Goal: Task Accomplishment & Management: Manage account settings

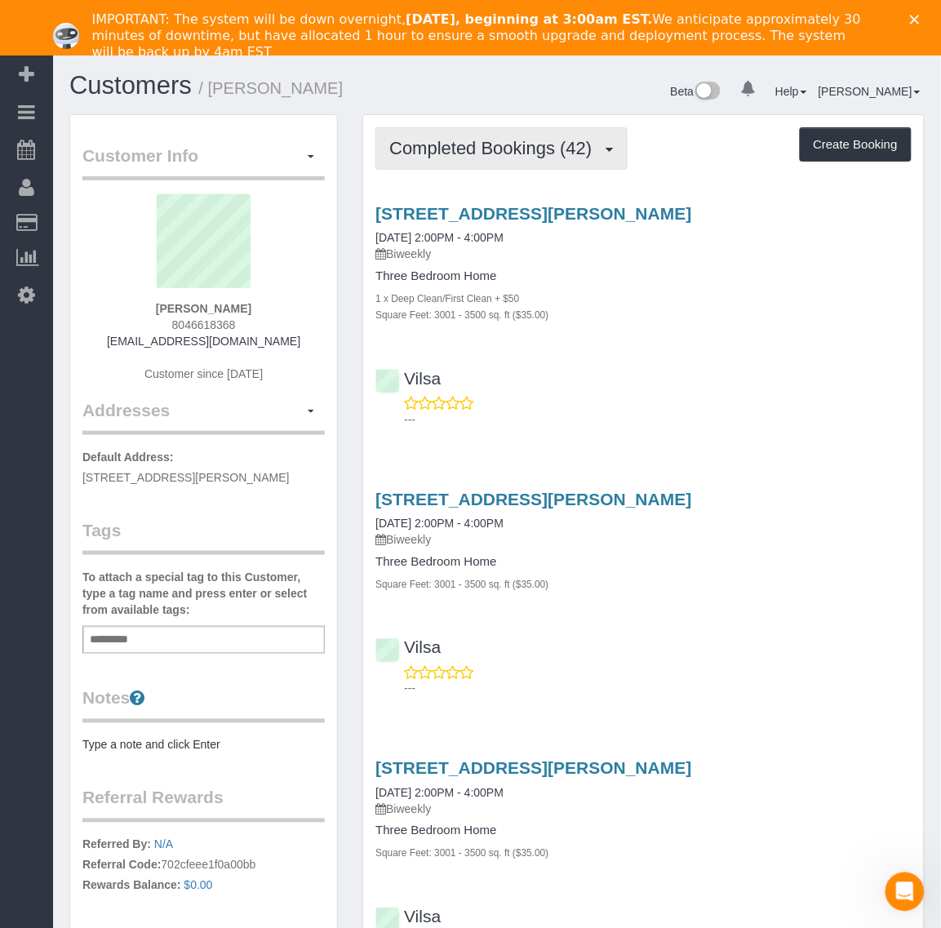
click at [477, 153] on span "Completed Bookings (42)" at bounding box center [494, 148] width 211 height 20
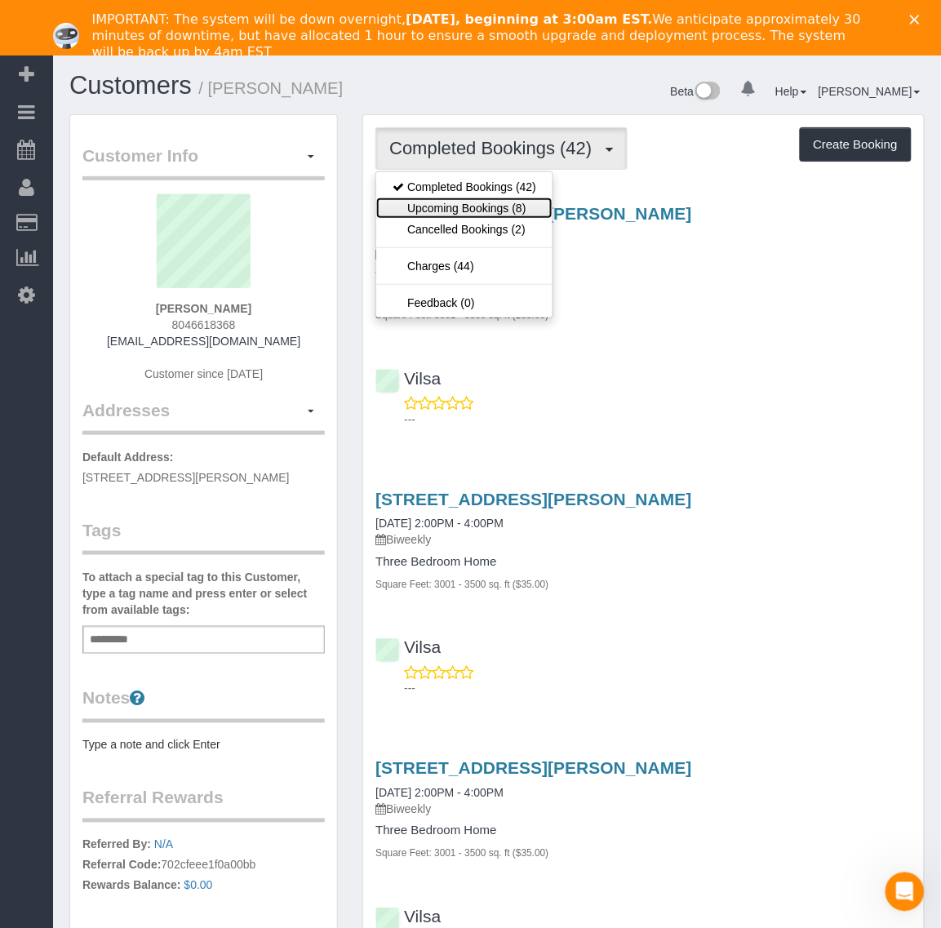
click at [491, 205] on link "Upcoming Bookings (8)" at bounding box center [464, 208] width 176 height 21
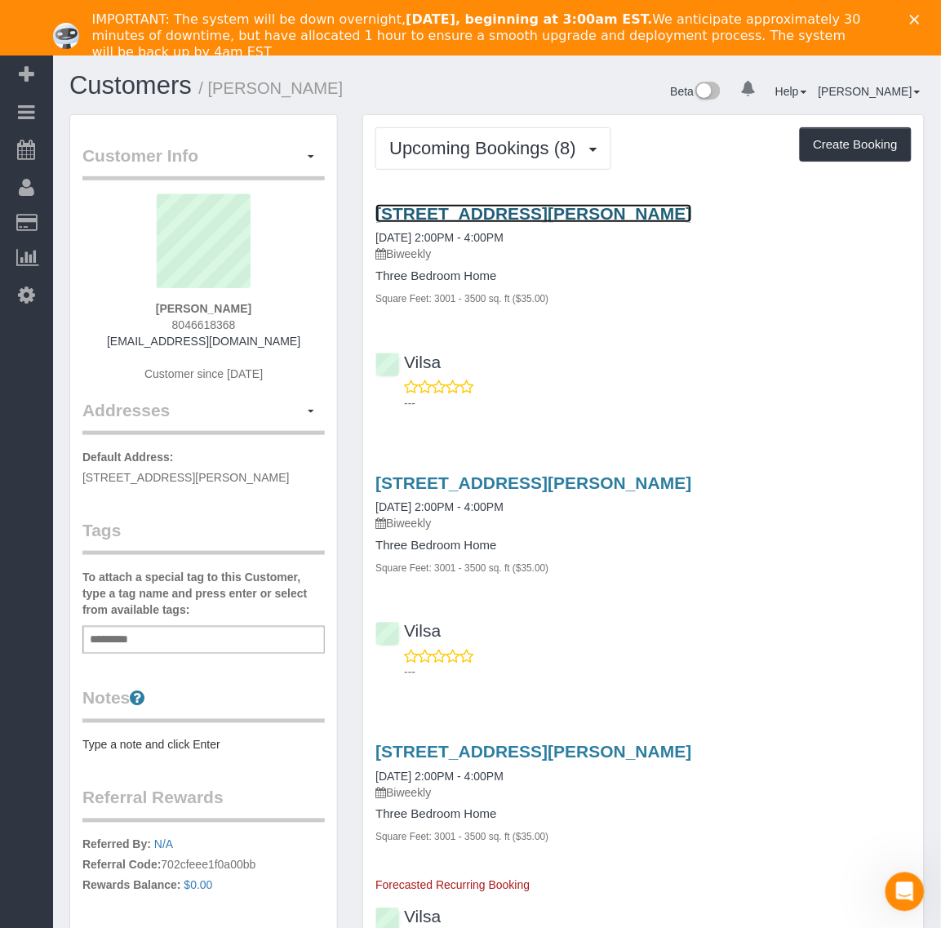
click at [454, 213] on link "[STREET_ADDRESS][PERSON_NAME]" at bounding box center [533, 213] width 316 height 19
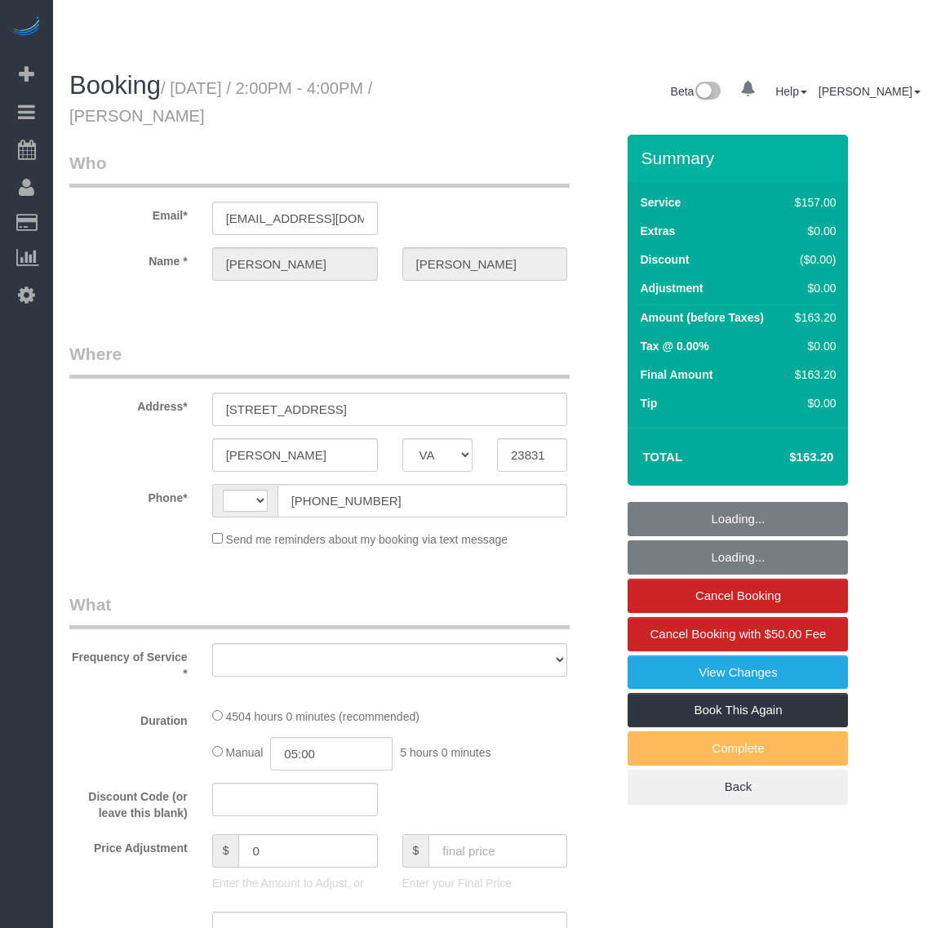
select select "VA"
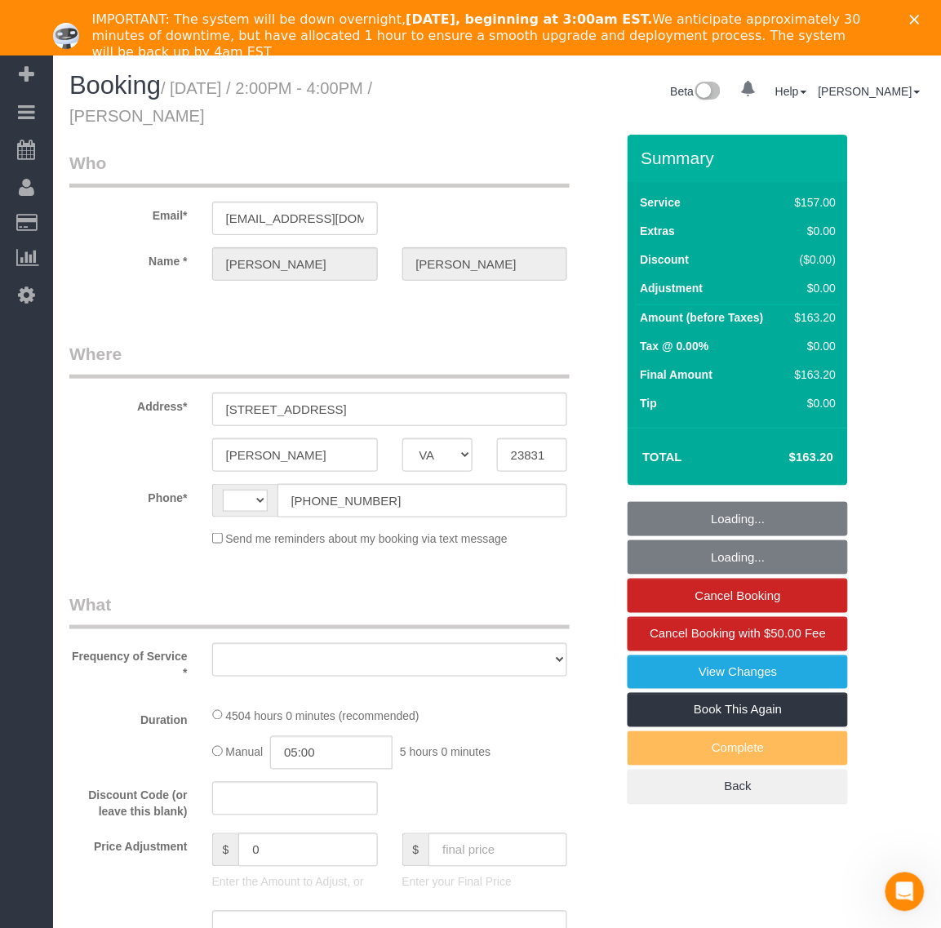
select select "string:US"
select select "object:809"
select select "string:fspay-504114a1-f148-48d7-9f6f-3b7cc76827c2"
select select "number:6"
select select "number:26"
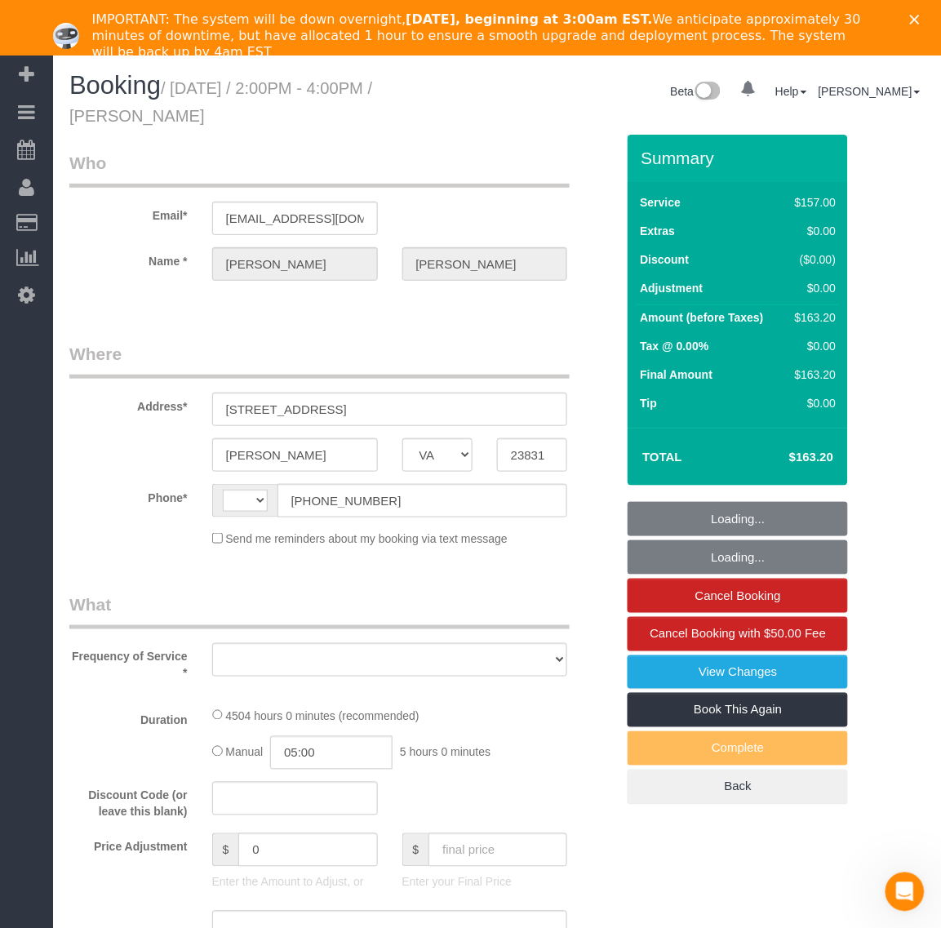
select select "number:35"
select select "number:17"
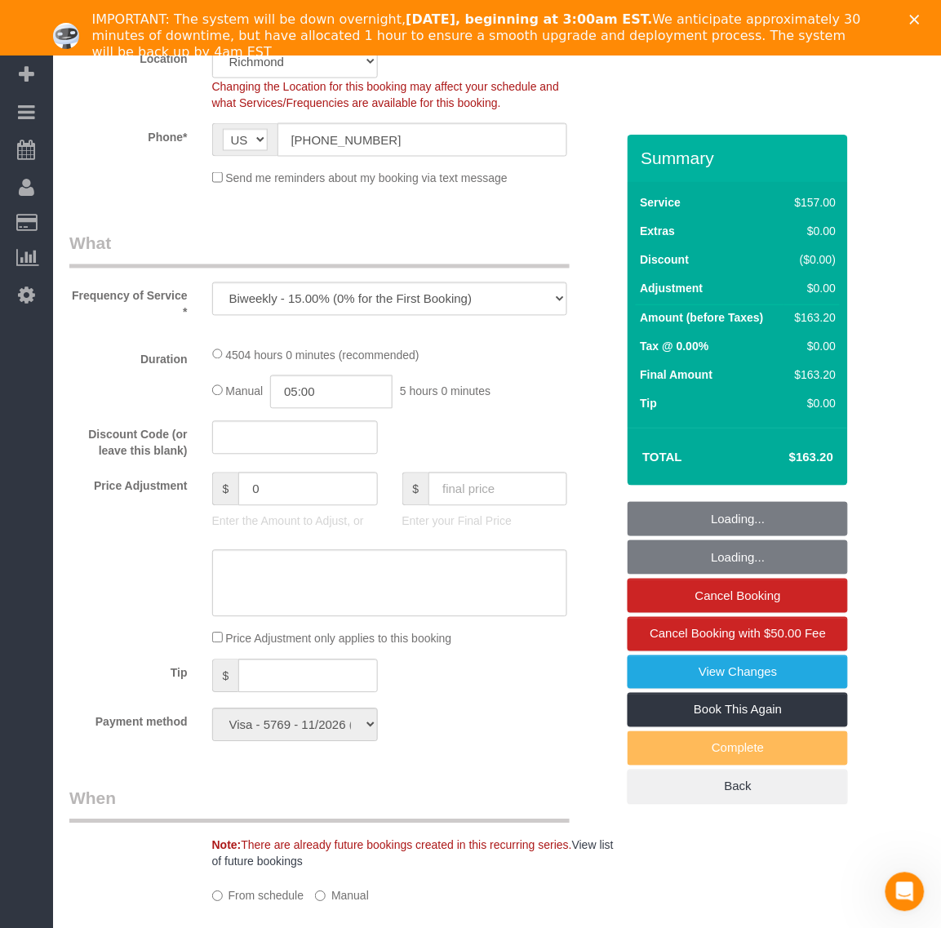
scroll to position [588, 0]
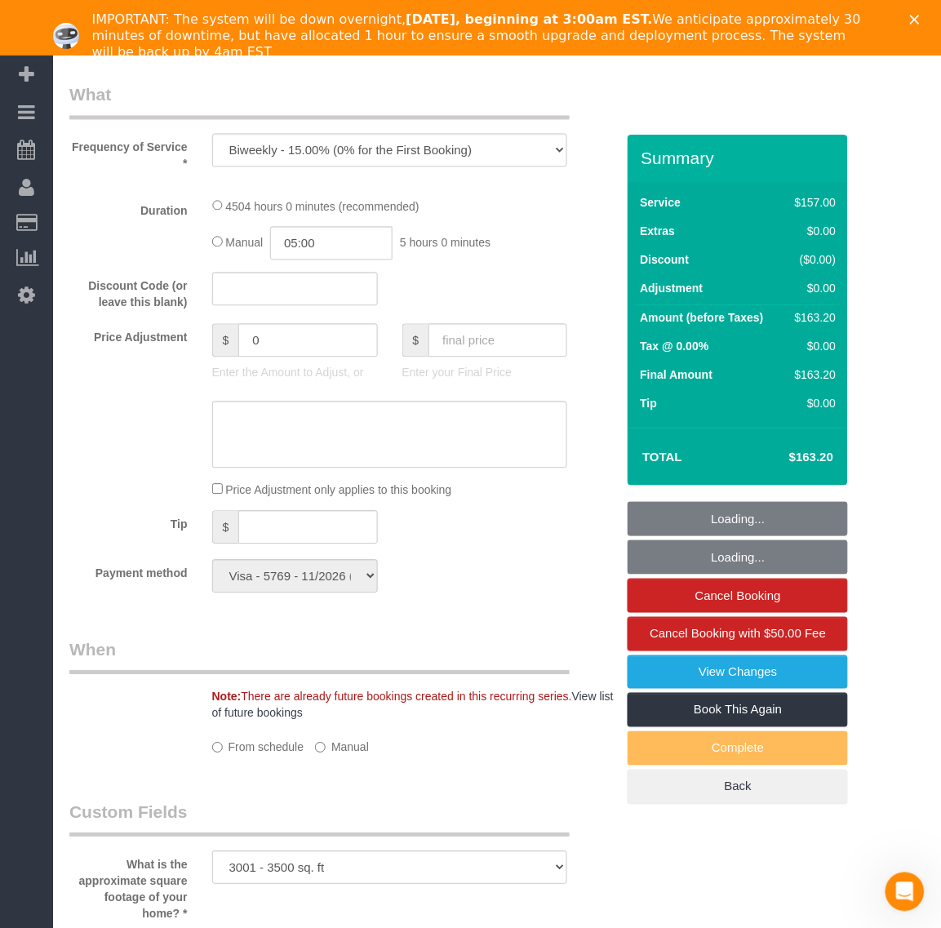
select select "object:860"
select select "spot1"
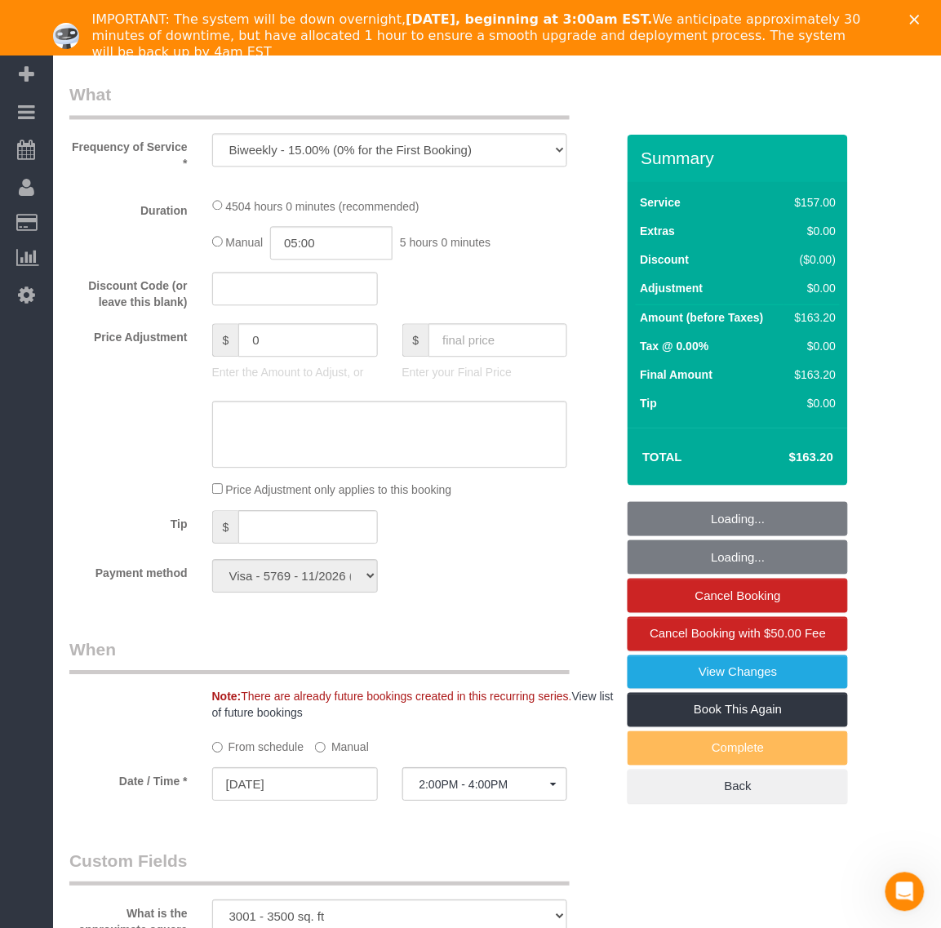
select select "3001"
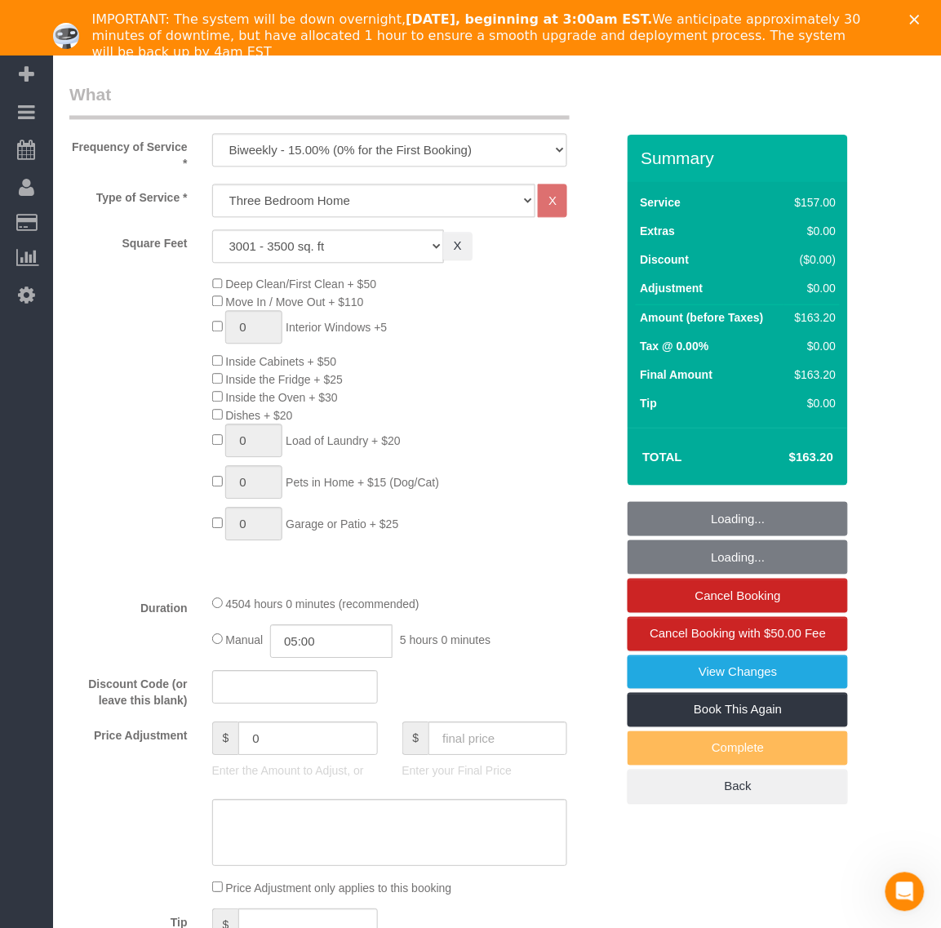
select select "3001"
click at [282, 686] on input "text" at bounding box center [295, 687] width 166 height 33
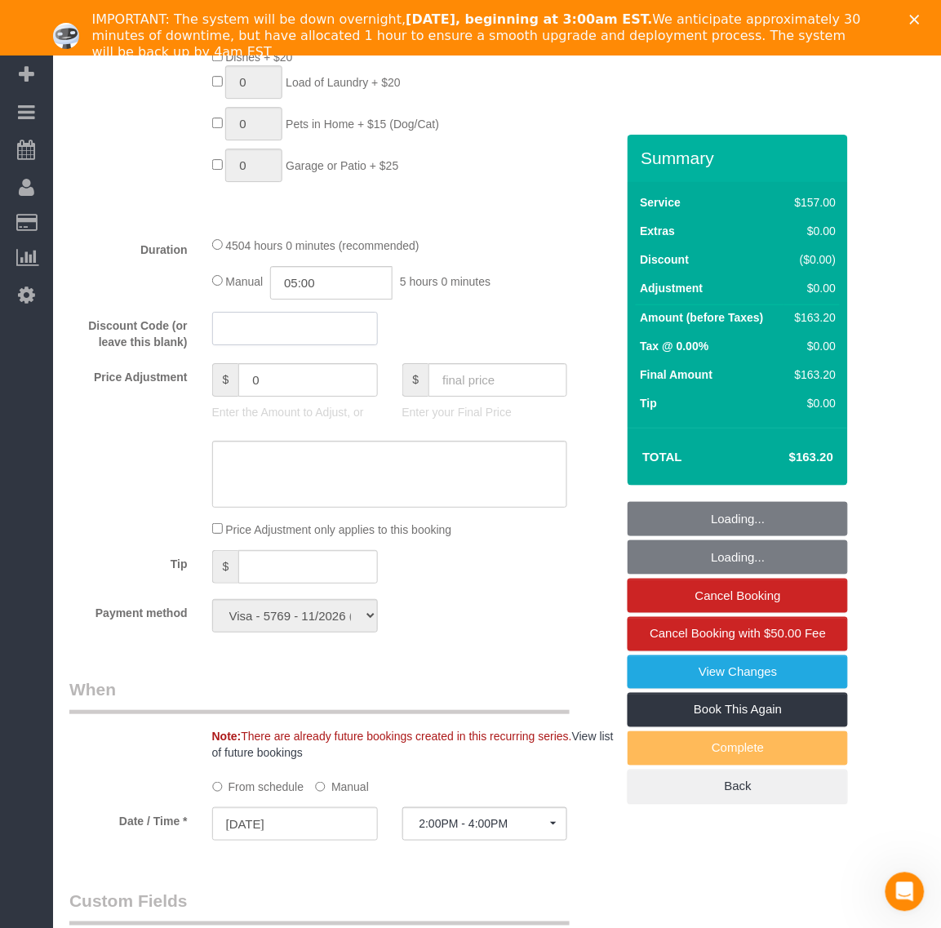
scroll to position [996, 0]
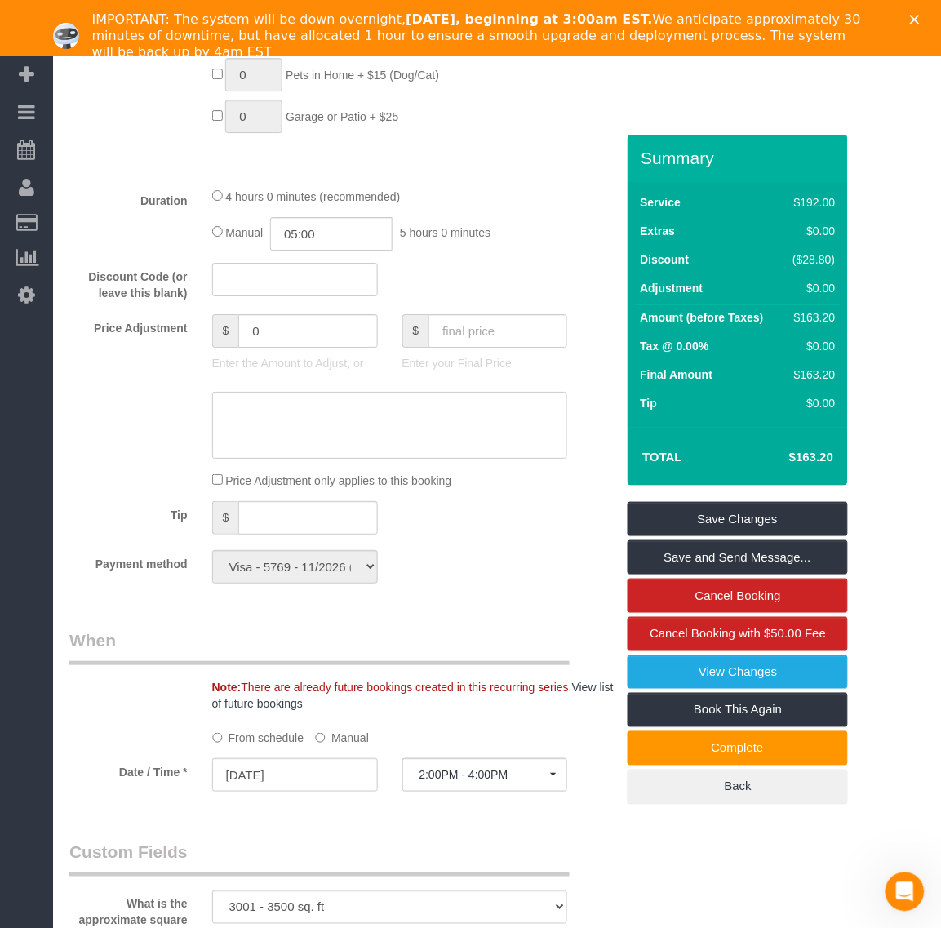
click at [304, 540] on fieldset "What Frequency of Service * One Time Weekly - 20.00% (0% for the First Booking)…" at bounding box center [342, 135] width 546 height 921
click at [316, 515] on input "text" at bounding box center [307, 517] width 139 height 33
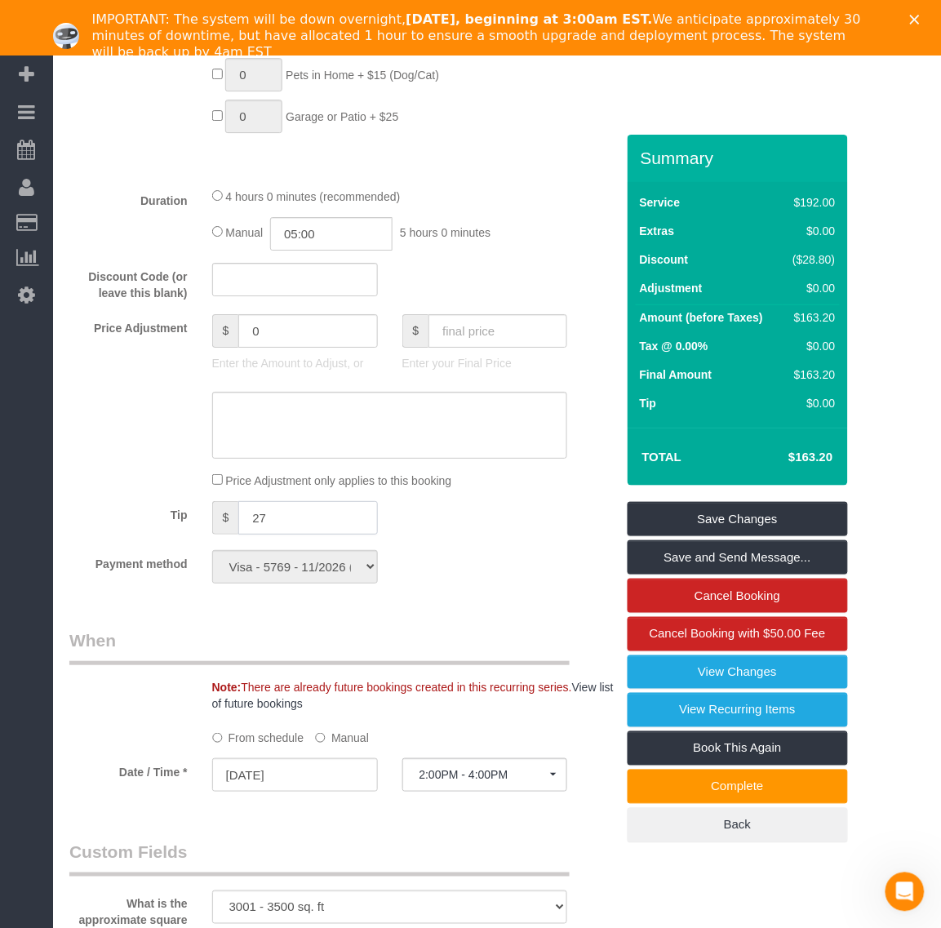
type input "27"
click at [577, 597] on div "Who Email* dstvet@gmail.com Name * Erika Johnson Where Address* 14418 Glenmorga…" at bounding box center [342, 606] width 570 height 2935
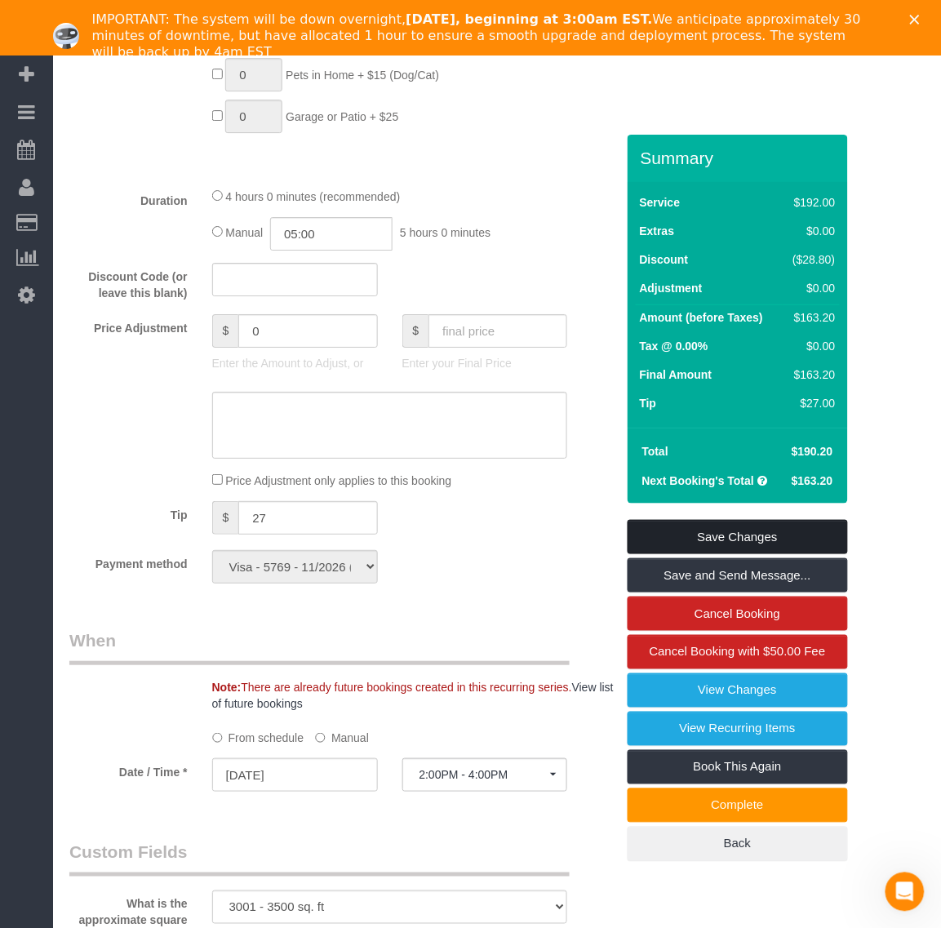
click at [752, 536] on link "Save Changes" at bounding box center [738, 537] width 220 height 34
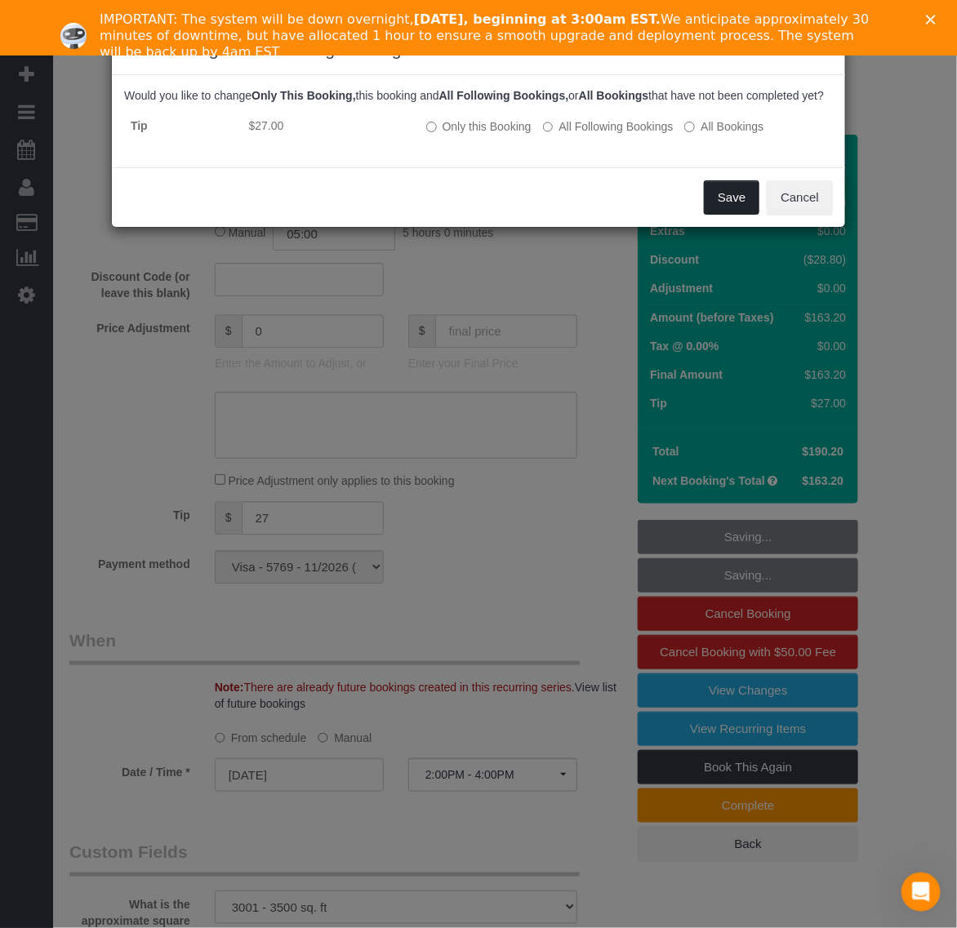
click at [725, 215] on button "Save" at bounding box center [731, 197] width 55 height 34
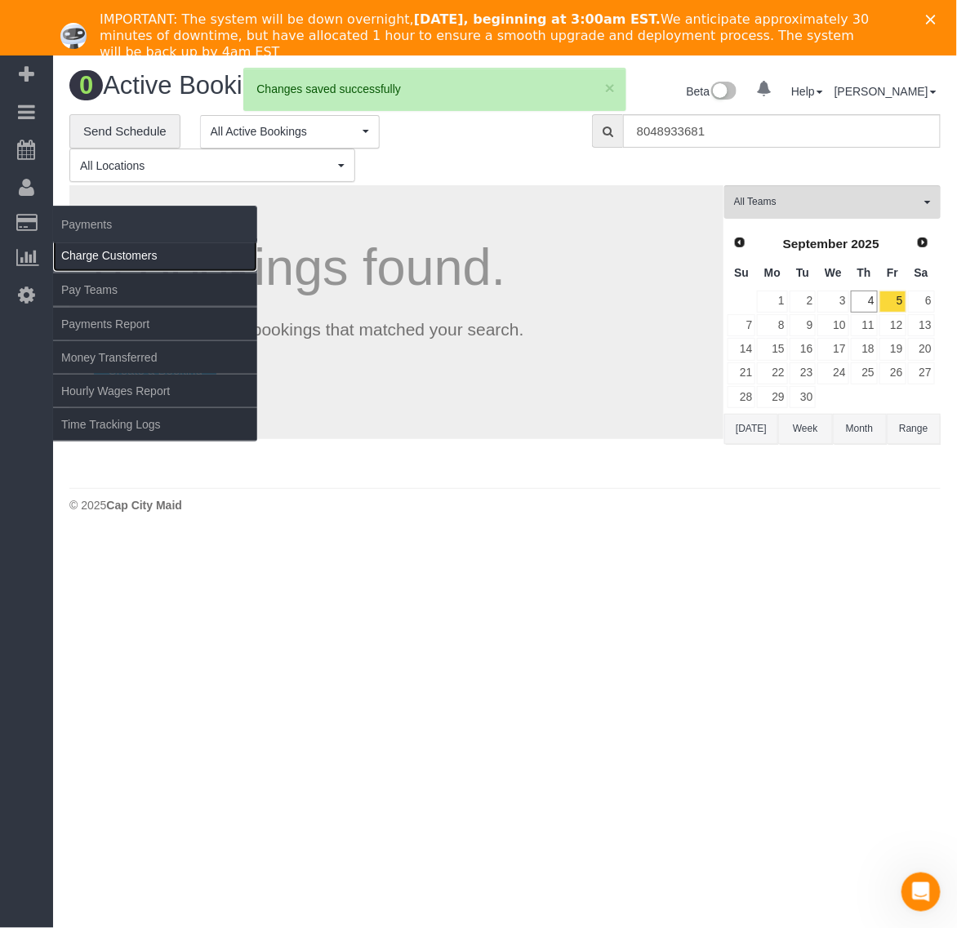
click at [71, 246] on link "Charge Customers" at bounding box center [155, 255] width 204 height 33
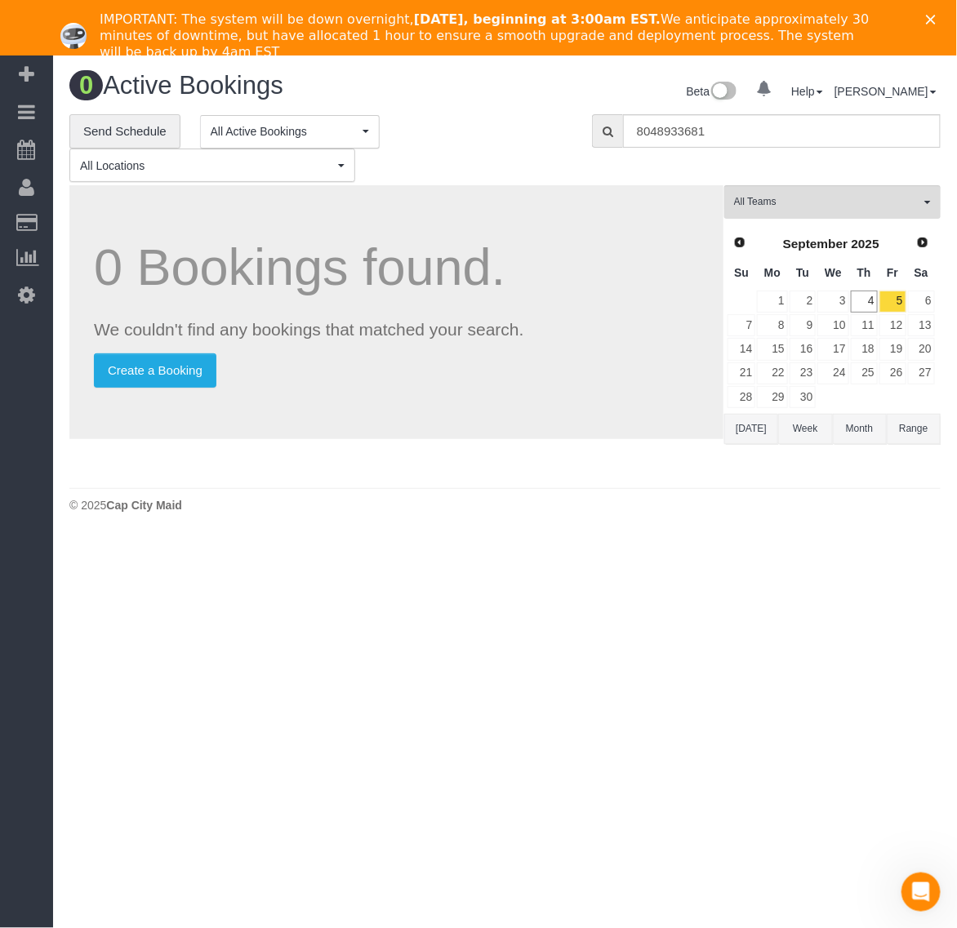
select select
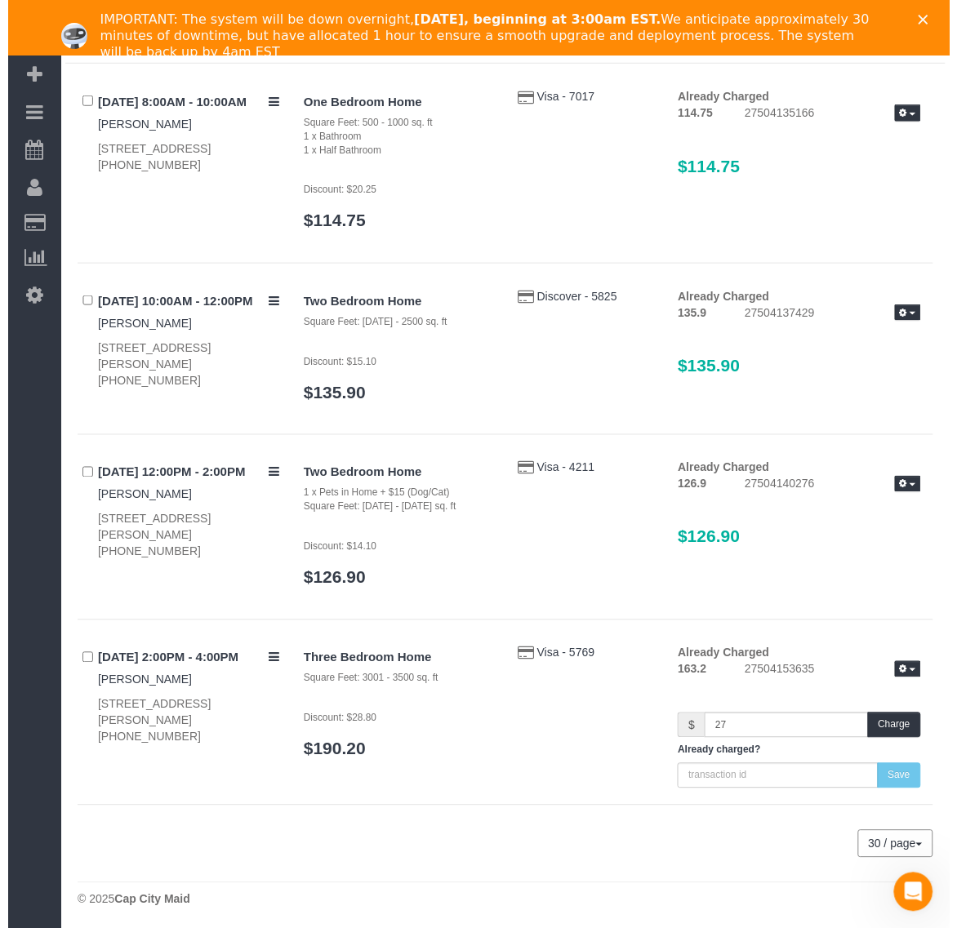
scroll to position [208, 0]
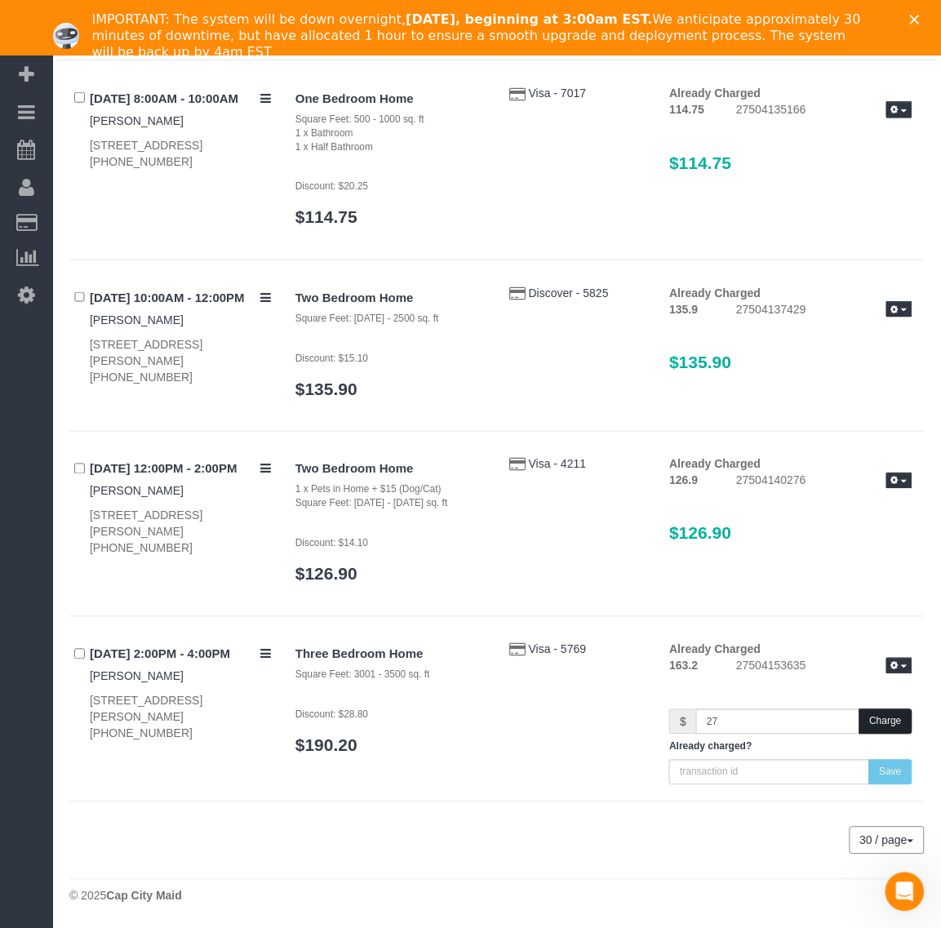
click at [895, 720] on button "Charge" at bounding box center [885, 721] width 53 height 25
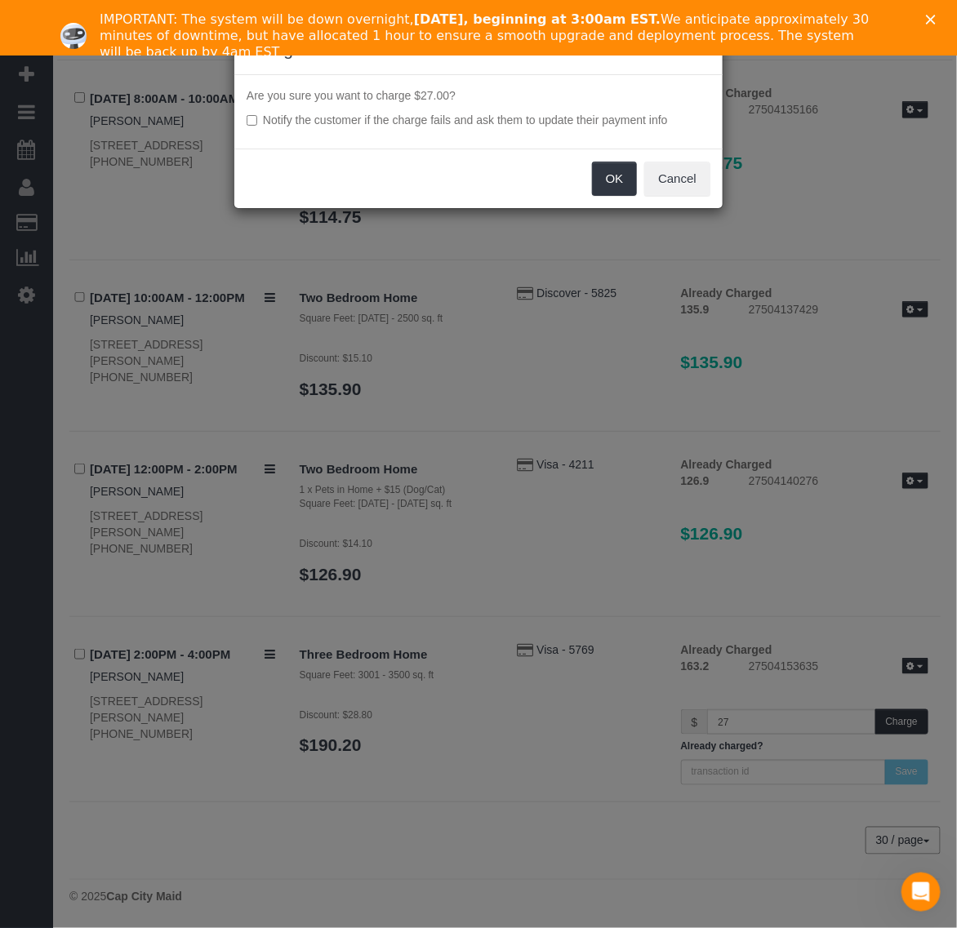
click at [242, 114] on div "Are you sure you want to charge $27.00? Notify the customer if the charge fails…" at bounding box center [478, 111] width 488 height 73
click at [606, 171] on button "OK" at bounding box center [615, 179] width 46 height 34
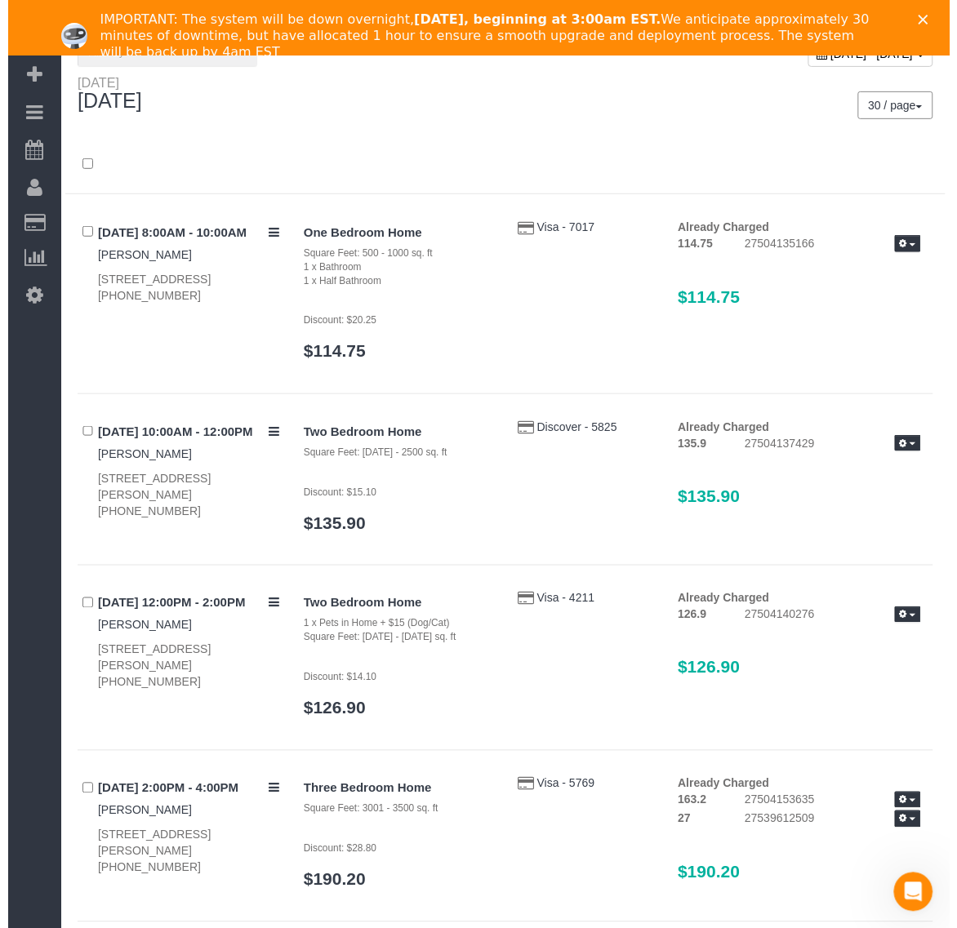
scroll to position [0, 0]
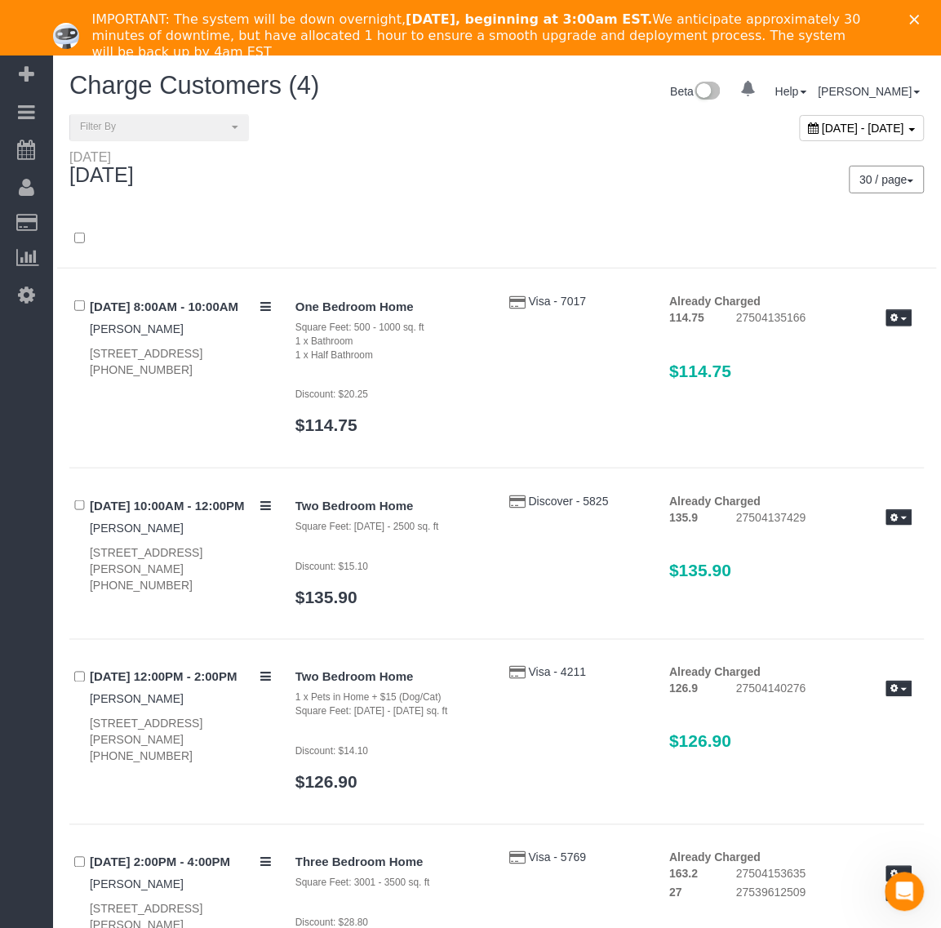
click at [827, 122] on span "September 04, 2025 - September 04, 2025" at bounding box center [864, 128] width 82 height 13
type input "**********"
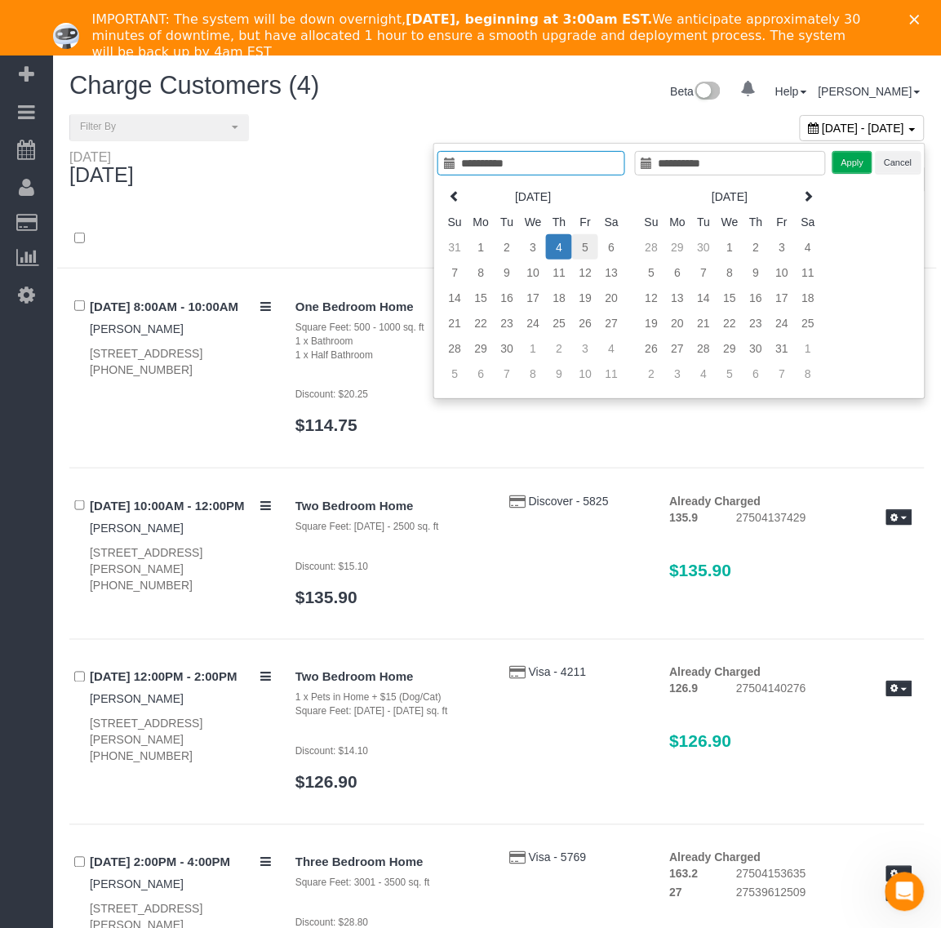
type input "**********"
click at [576, 254] on td "5" at bounding box center [585, 246] width 26 height 25
type input "**********"
click at [576, 253] on td "5" at bounding box center [585, 246] width 26 height 25
type input "**********"
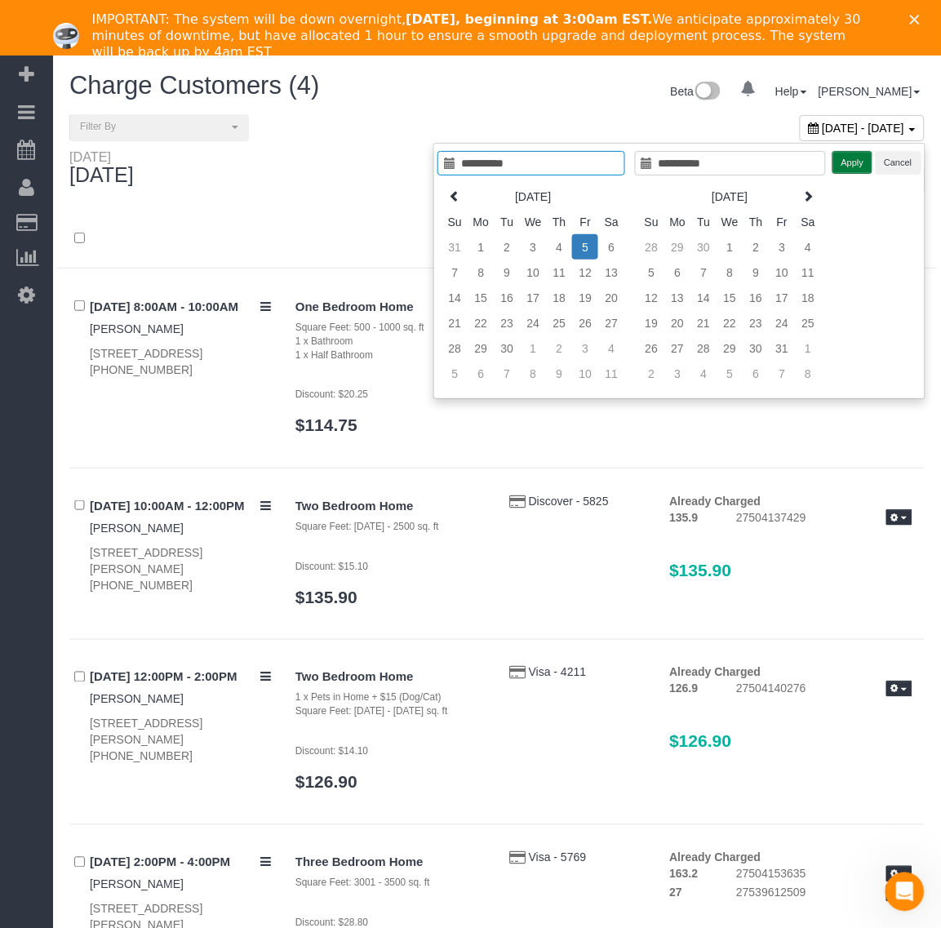
click at [841, 173] on button "Apply" at bounding box center [852, 163] width 41 height 24
